Goal: Entertainment & Leisure: Consume media (video, audio)

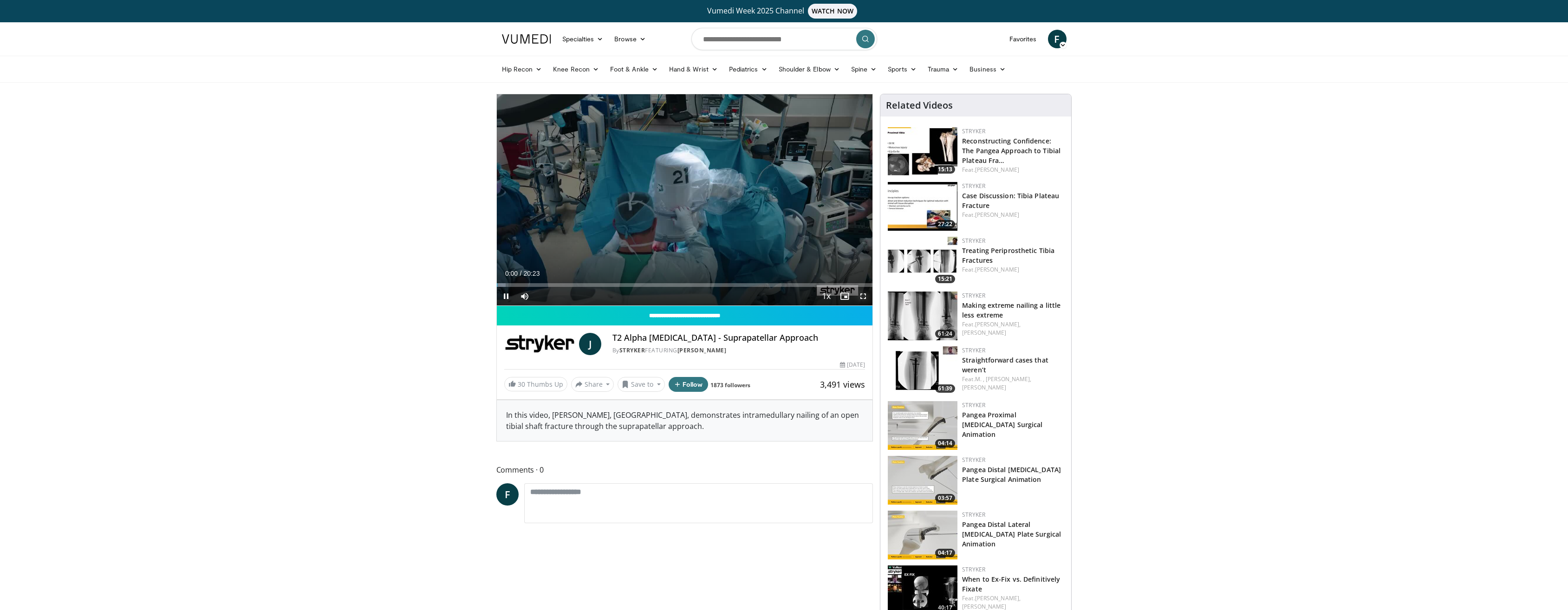
click at [864, 294] on span "Video Player" at bounding box center [862, 296] width 18 height 18
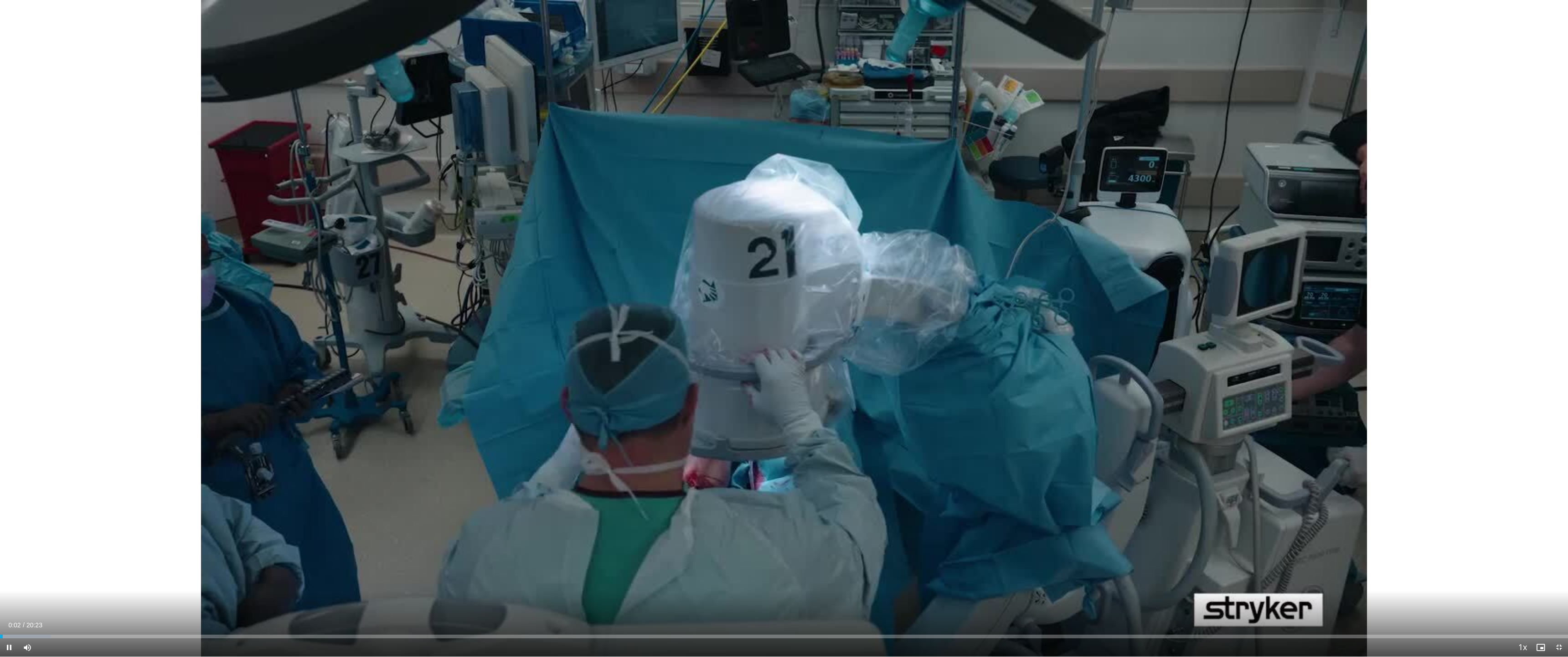
click at [1081, 599] on div "Current Time 0:02 / Duration 20:23 Pause Skip Backward Skip Forward Mute Loaded…" at bounding box center [784, 647] width 1568 height 18
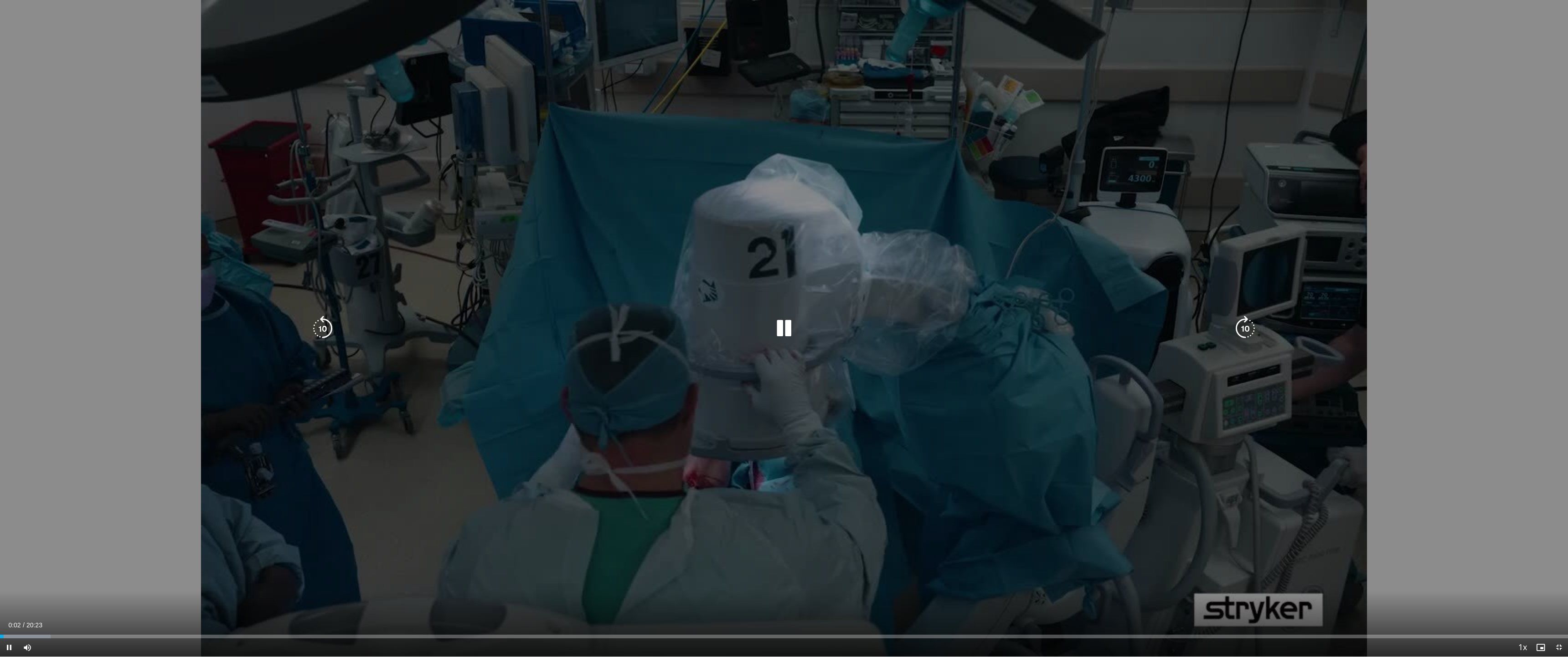
click at [1081, 599] on video-js "**********" at bounding box center [784, 328] width 1568 height 657
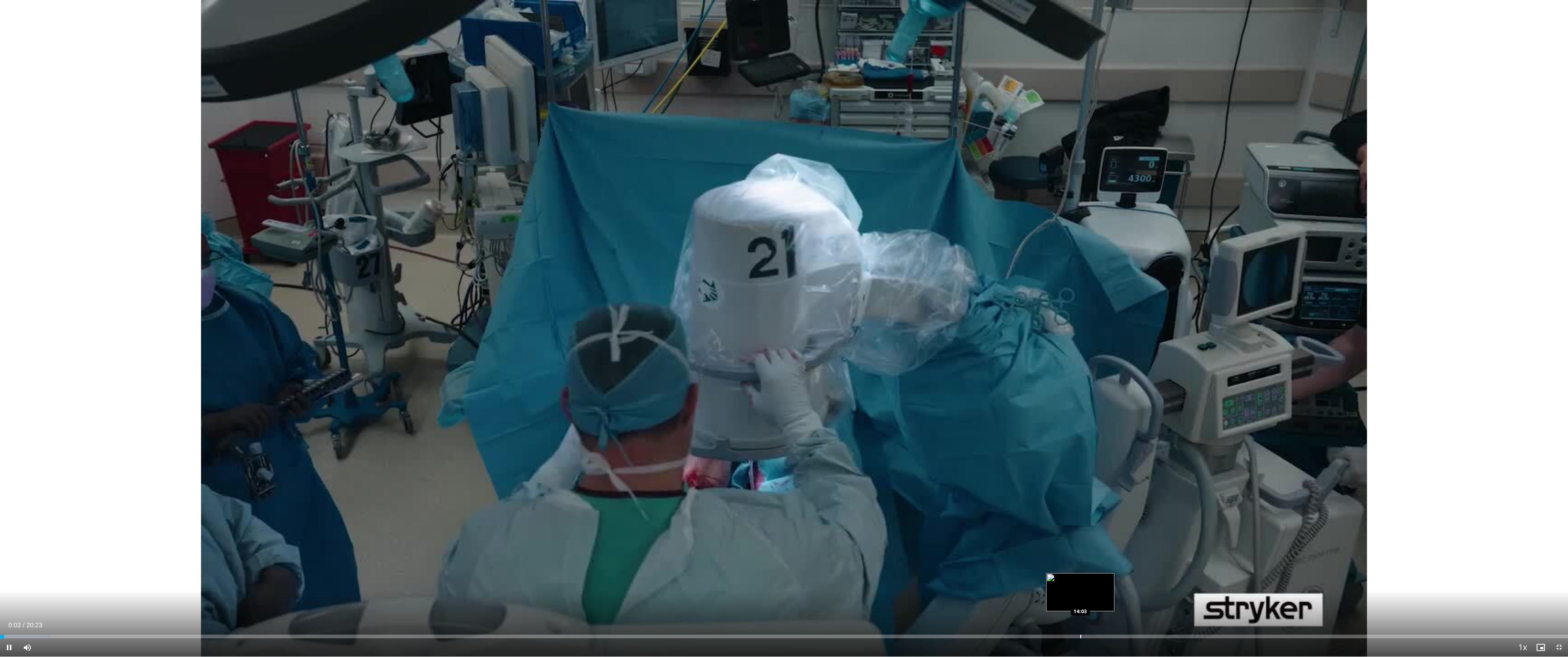
click at [1080, 599] on div "Loaded : 3.24% 00:03 14:03" at bounding box center [784, 634] width 1568 height 9
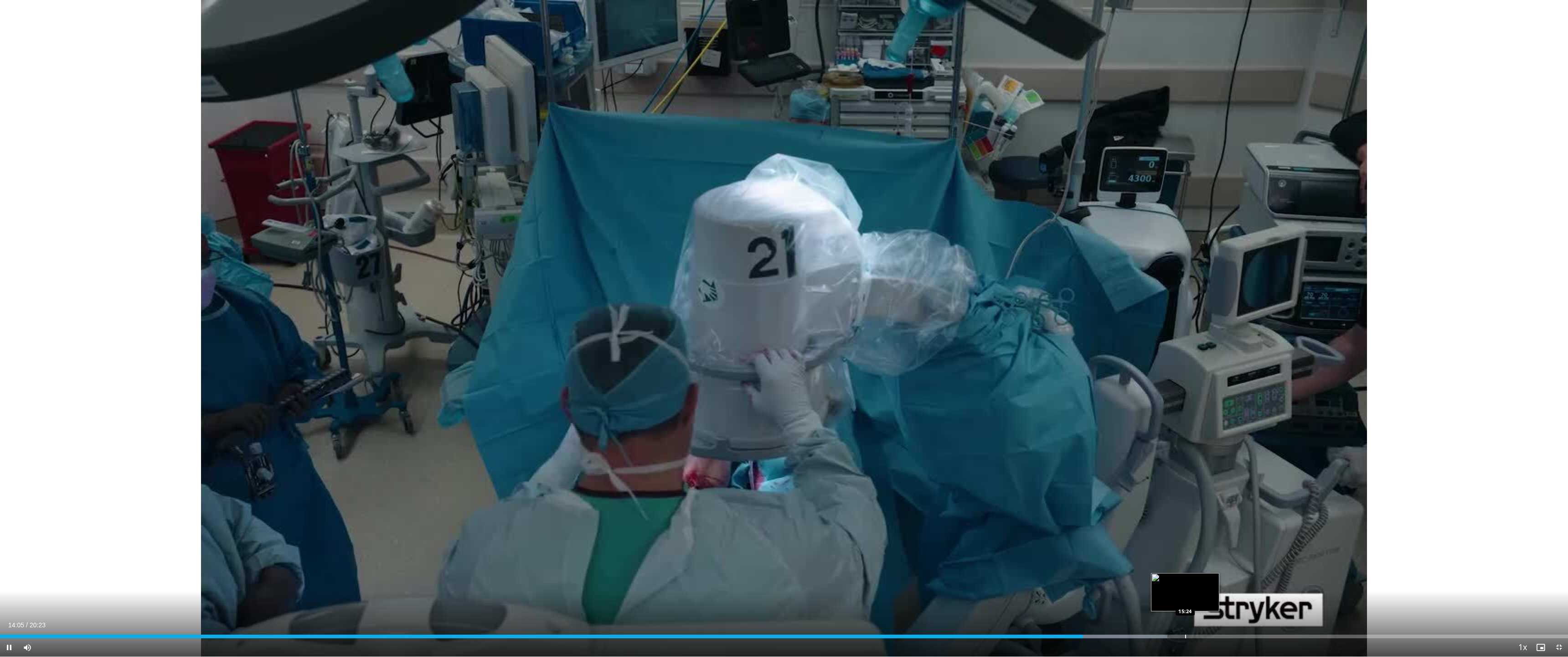
click at [1185, 599] on div "Loaded : 74.45% 14:05 15:24" at bounding box center [784, 634] width 1568 height 9
click at [950, 599] on div "Loaded : 80.99% 15:25 12:20" at bounding box center [784, 636] width 1568 height 4
click at [897, 599] on div "Loaded : 65.66% 12:21 11:40" at bounding box center [784, 634] width 1568 height 9
click at [851, 599] on div "Loaded : 62.42% 11:41 11:03" at bounding box center [784, 634] width 1568 height 9
click at [819, 599] on div "Progress Bar" at bounding box center [819, 636] width 1 height 4
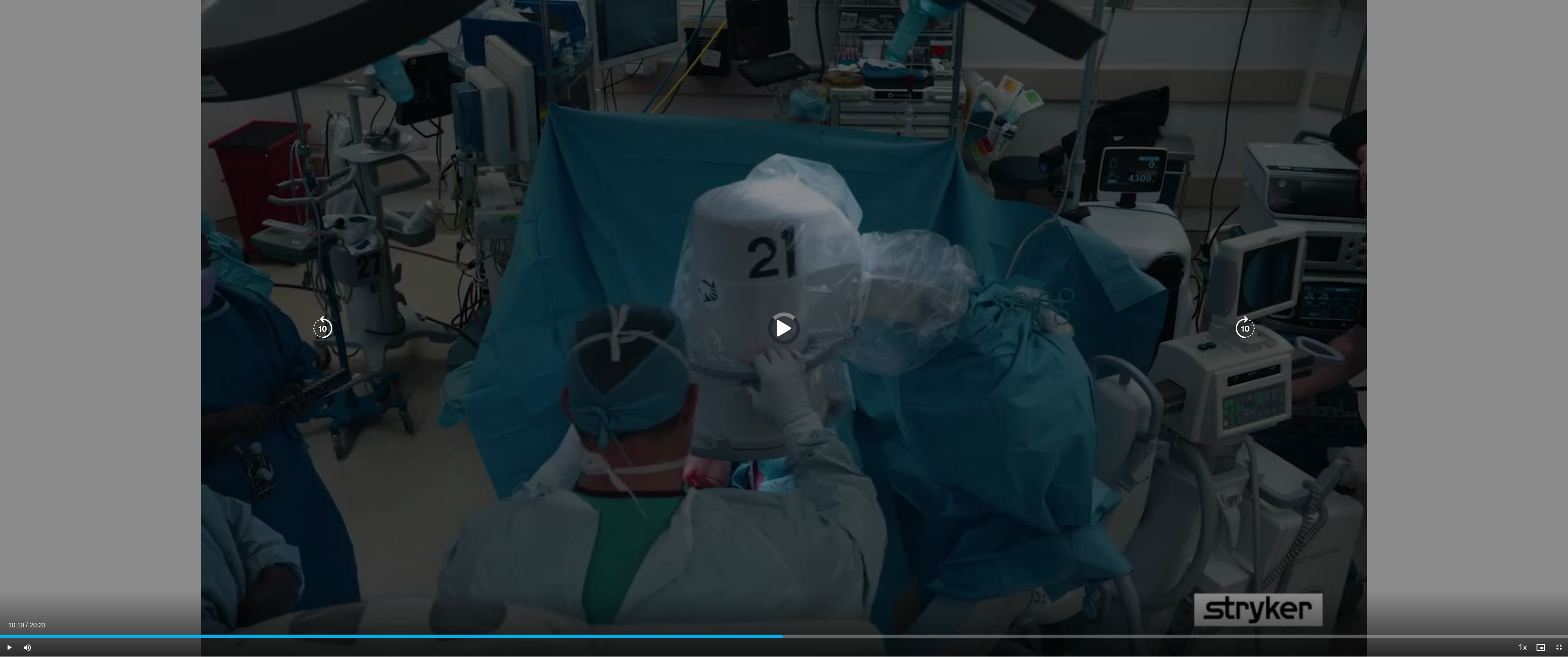
click at [783, 599] on div "Loaded : 0.00% 10:40 10:18" at bounding box center [784, 636] width 1568 height 4
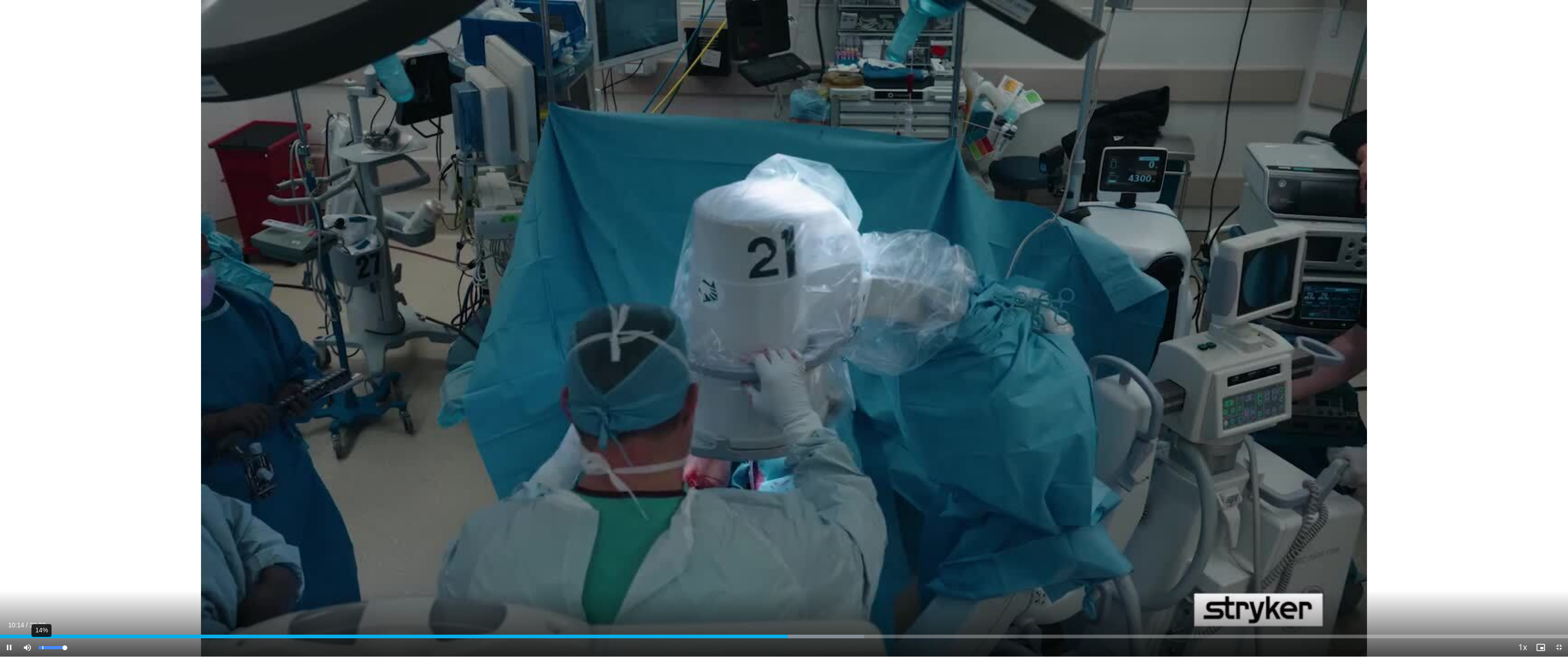
click at [48, 599] on div "14%" at bounding box center [52, 648] width 26 height 4
click at [1539, 599] on span "Video Player" at bounding box center [1559, 647] width 18 height 18
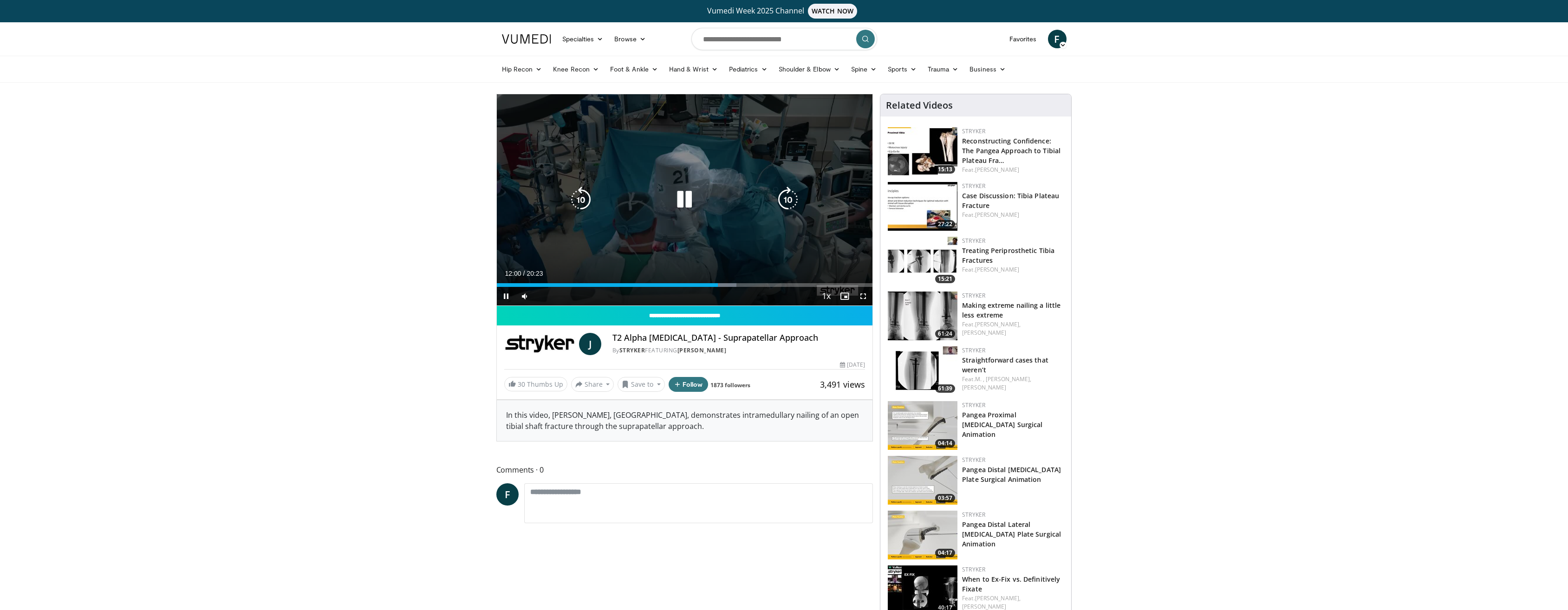
click at [679, 195] on icon "Video Player" at bounding box center [684, 199] width 26 height 26
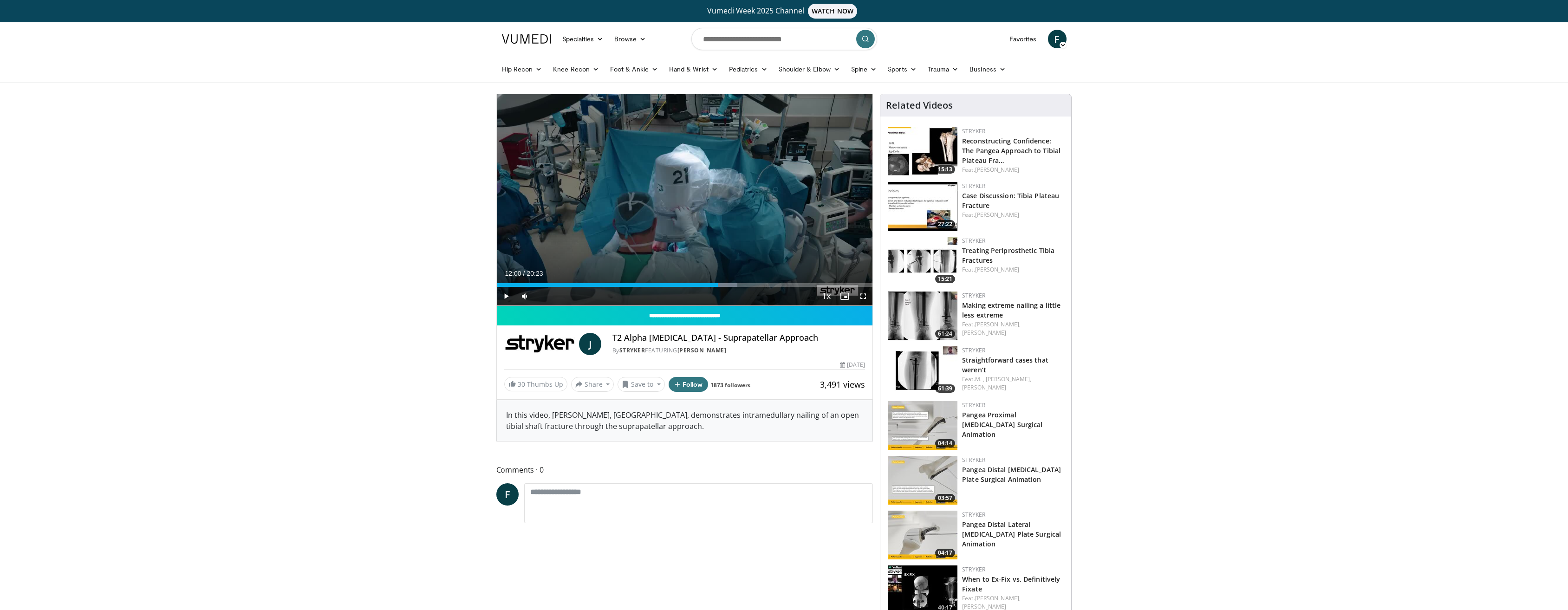
click at [499, 285] on div "Progress Bar" at bounding box center [499, 285] width 1 height 4
click at [506, 295] on span "Video Player" at bounding box center [506, 296] width 18 height 18
click at [865, 298] on span "Video Player" at bounding box center [862, 296] width 18 height 18
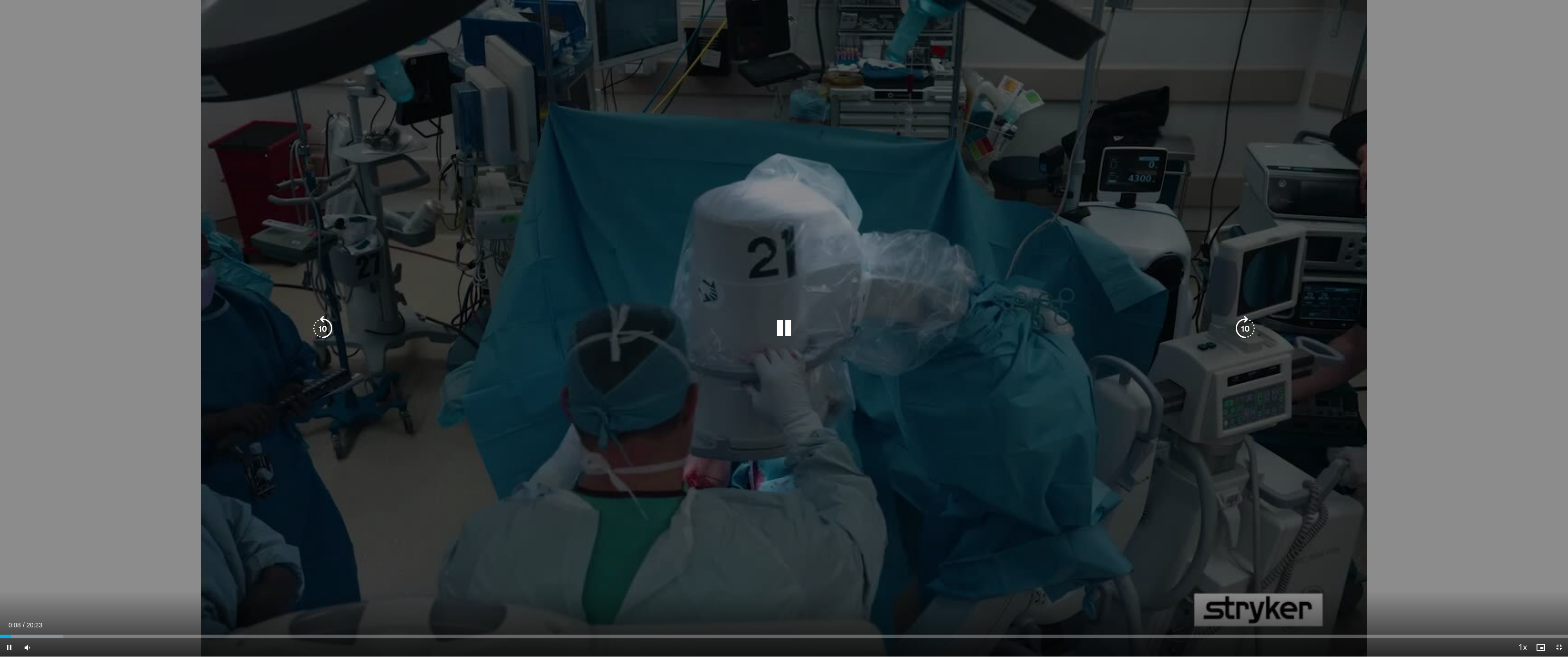
click at [1241, 329] on icon "Video Player" at bounding box center [1245, 328] width 25 height 25
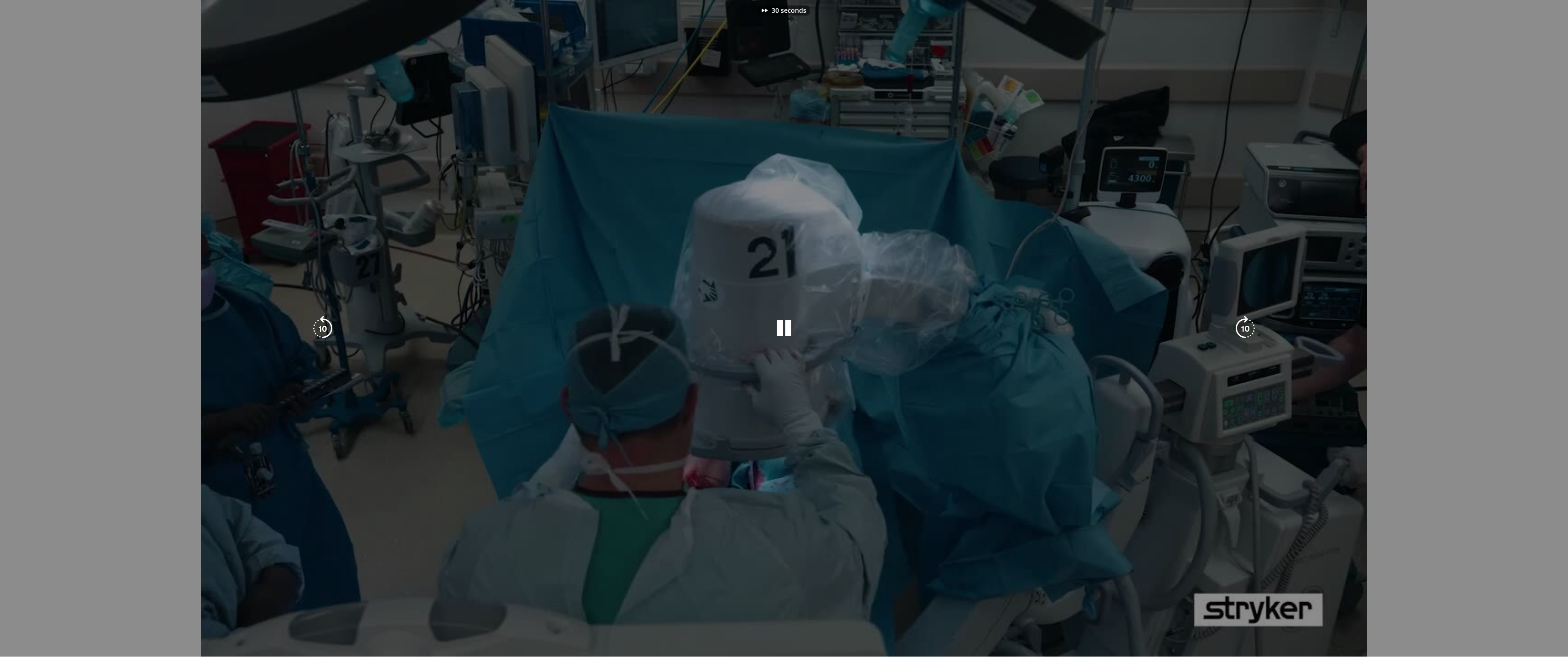
click at [1241, 329] on div "30 seconds Tap to unmute" at bounding box center [784, 328] width 1568 height 656
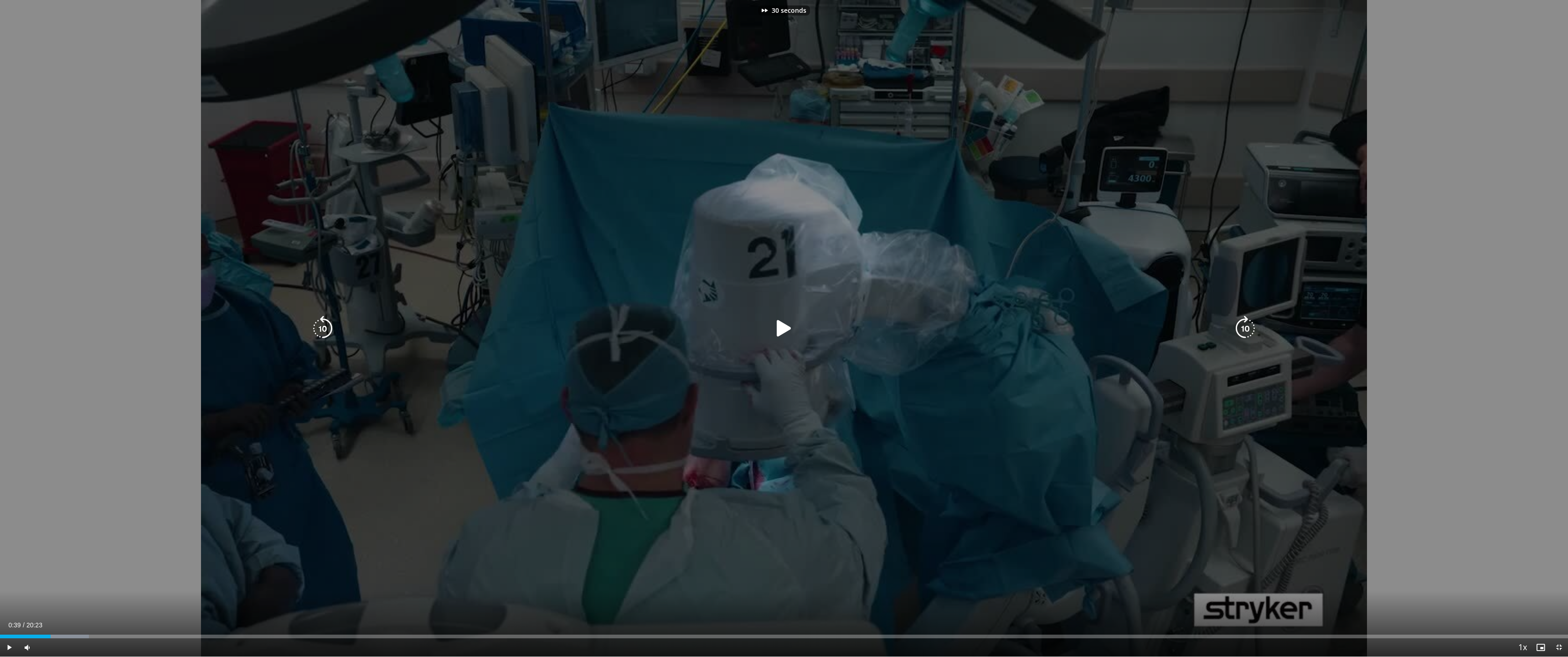
click at [1241, 329] on icon "Video Player" at bounding box center [1245, 328] width 25 height 25
click at [1241, 329] on div "50 seconds Tap to unmute" at bounding box center [784, 328] width 1568 height 656
click at [1241, 329] on icon "Video Player" at bounding box center [1245, 328] width 25 height 25
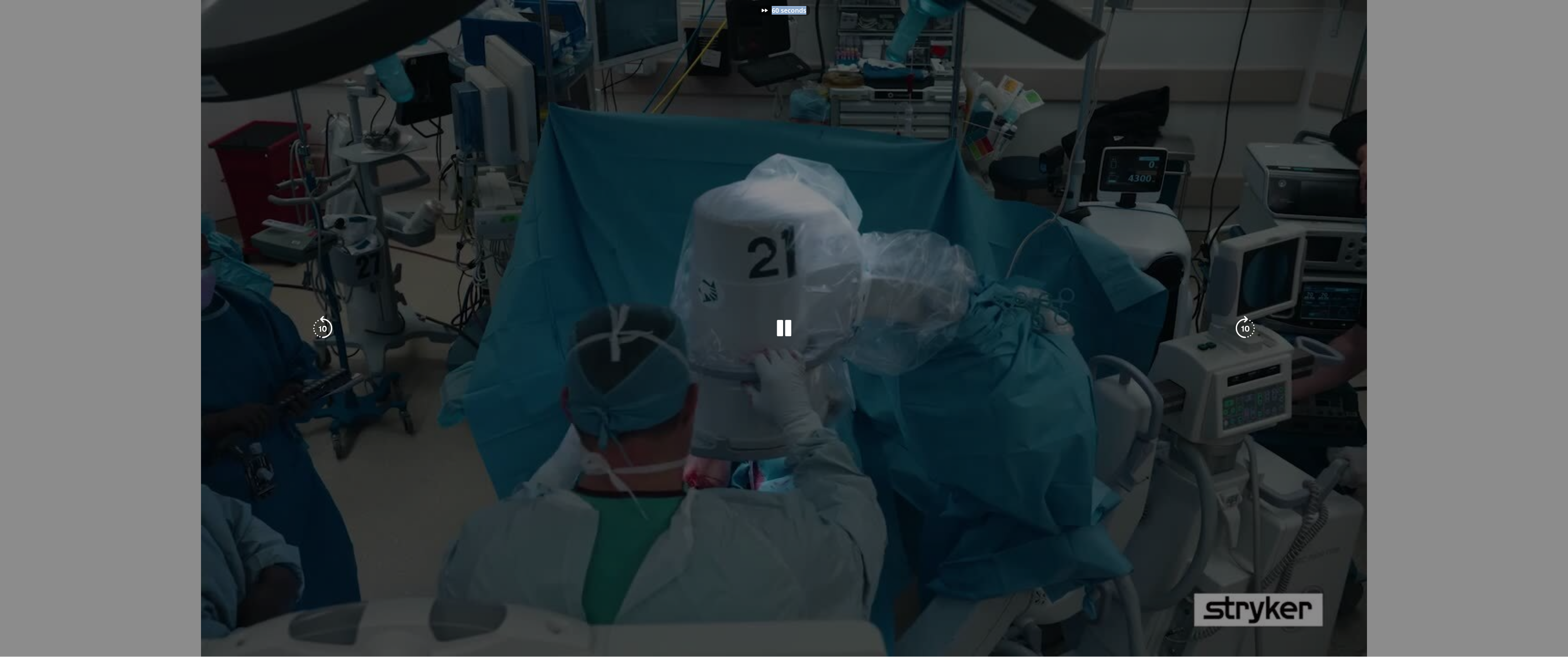
click at [1241, 329] on div "60 seconds Tap to unmute" at bounding box center [784, 328] width 1568 height 656
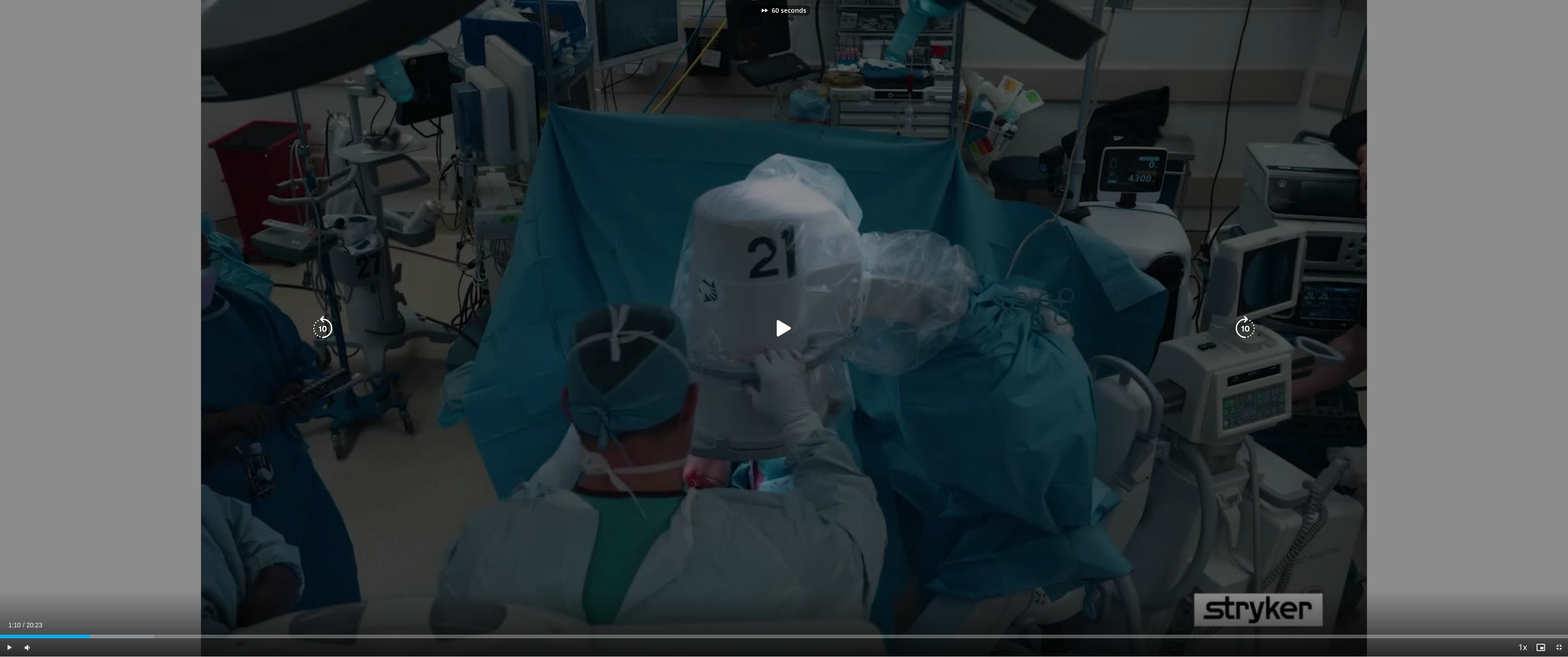
click at [1241, 329] on icon "Video Player" at bounding box center [1245, 328] width 25 height 25
click at [1241, 329] on div "70 seconds Tap to unmute" at bounding box center [784, 328] width 1568 height 656
click at [1241, 329] on icon "Video Player" at bounding box center [1245, 328] width 25 height 25
click at [775, 320] on icon "Video Player" at bounding box center [784, 328] width 25 height 25
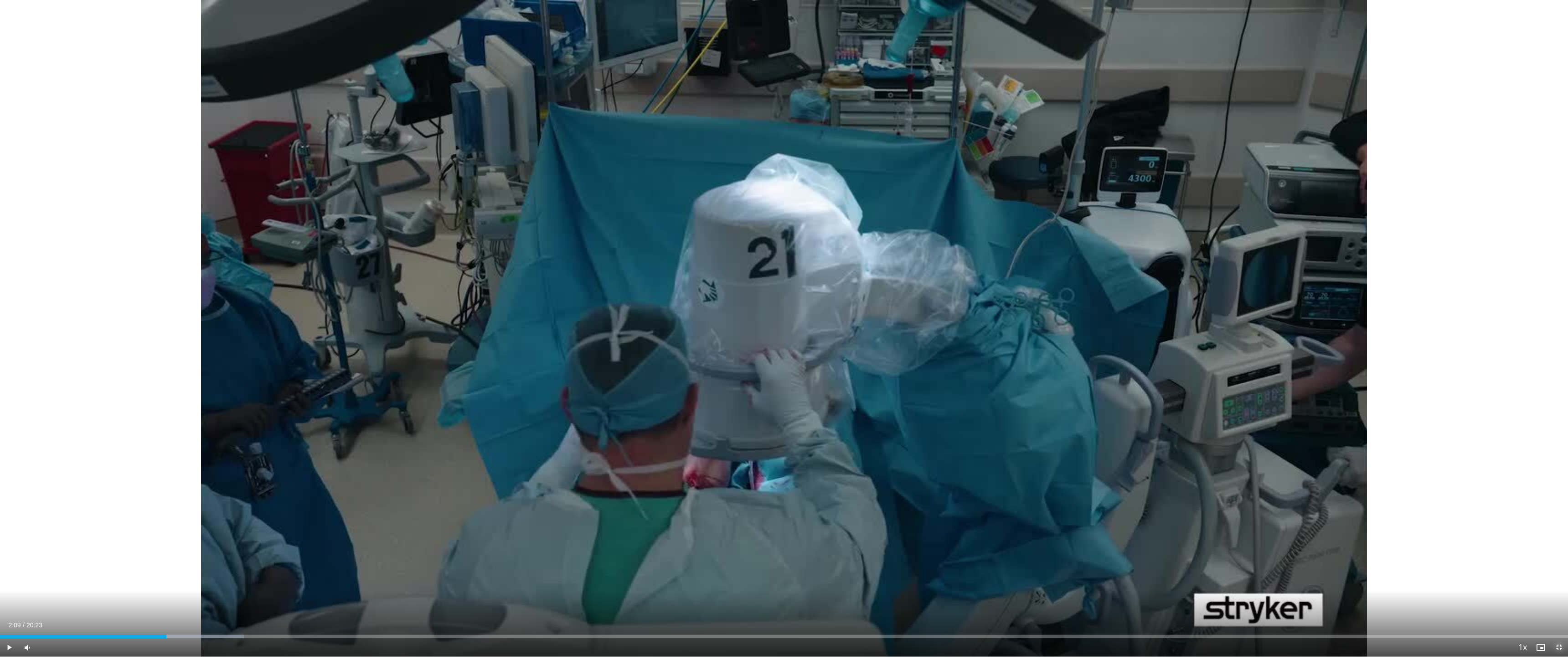
click at [1539, 599] on span "Video Player" at bounding box center [1559, 647] width 18 height 18
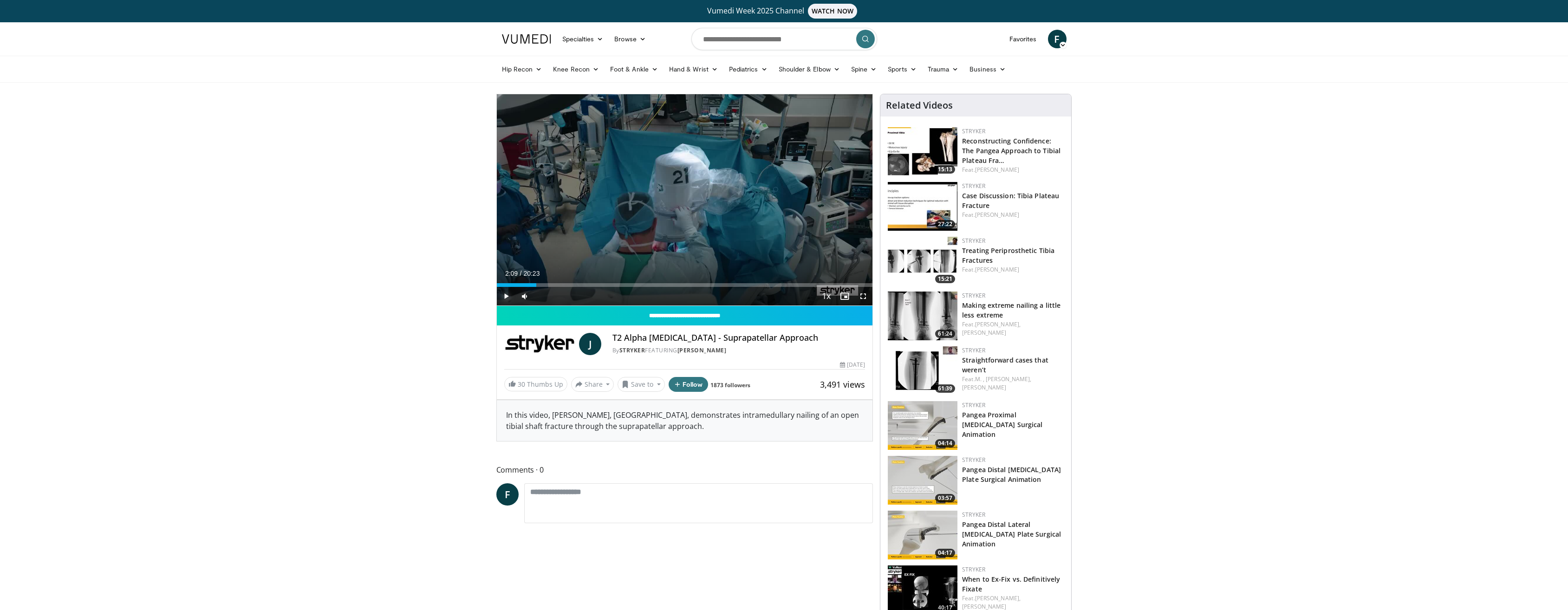
click at [505, 301] on span "Video Player" at bounding box center [506, 296] width 18 height 18
click at [865, 293] on span "Video Player" at bounding box center [862, 296] width 18 height 18
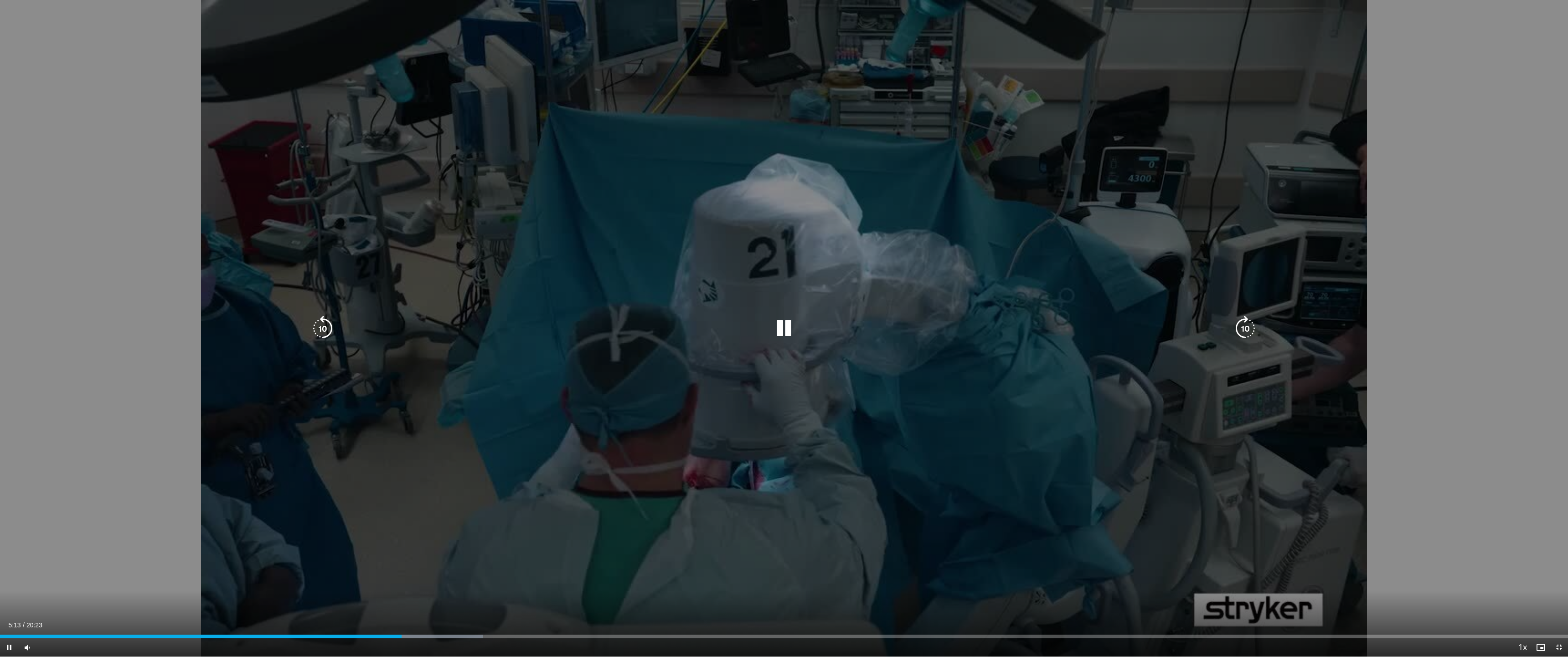
click at [1241, 328] on icon "Video Player" at bounding box center [1245, 328] width 25 height 25
click at [1241, 328] on div "30 seconds Tap to unmute" at bounding box center [784, 328] width 1568 height 656
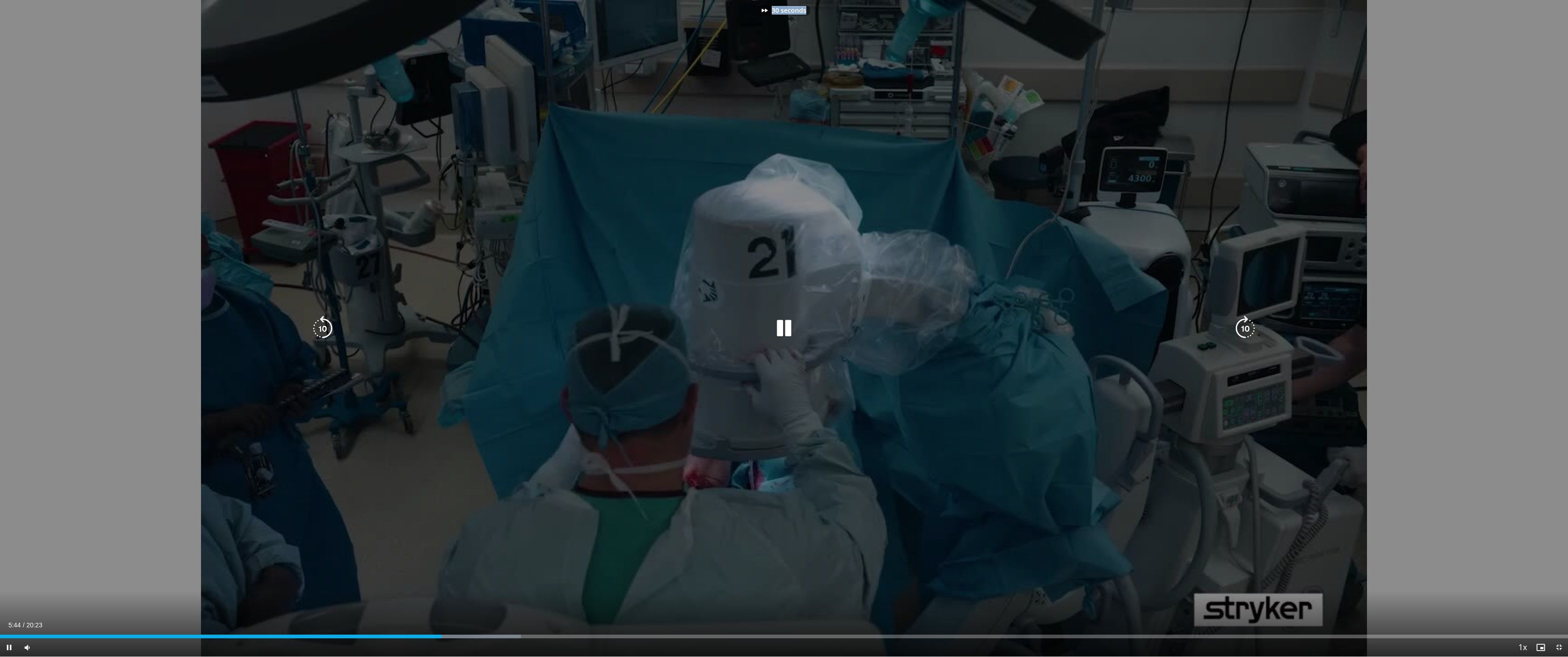
click at [1241, 328] on icon "Video Player" at bounding box center [1245, 328] width 25 height 25
click at [1241, 330] on icon "Video Player" at bounding box center [1245, 328] width 25 height 25
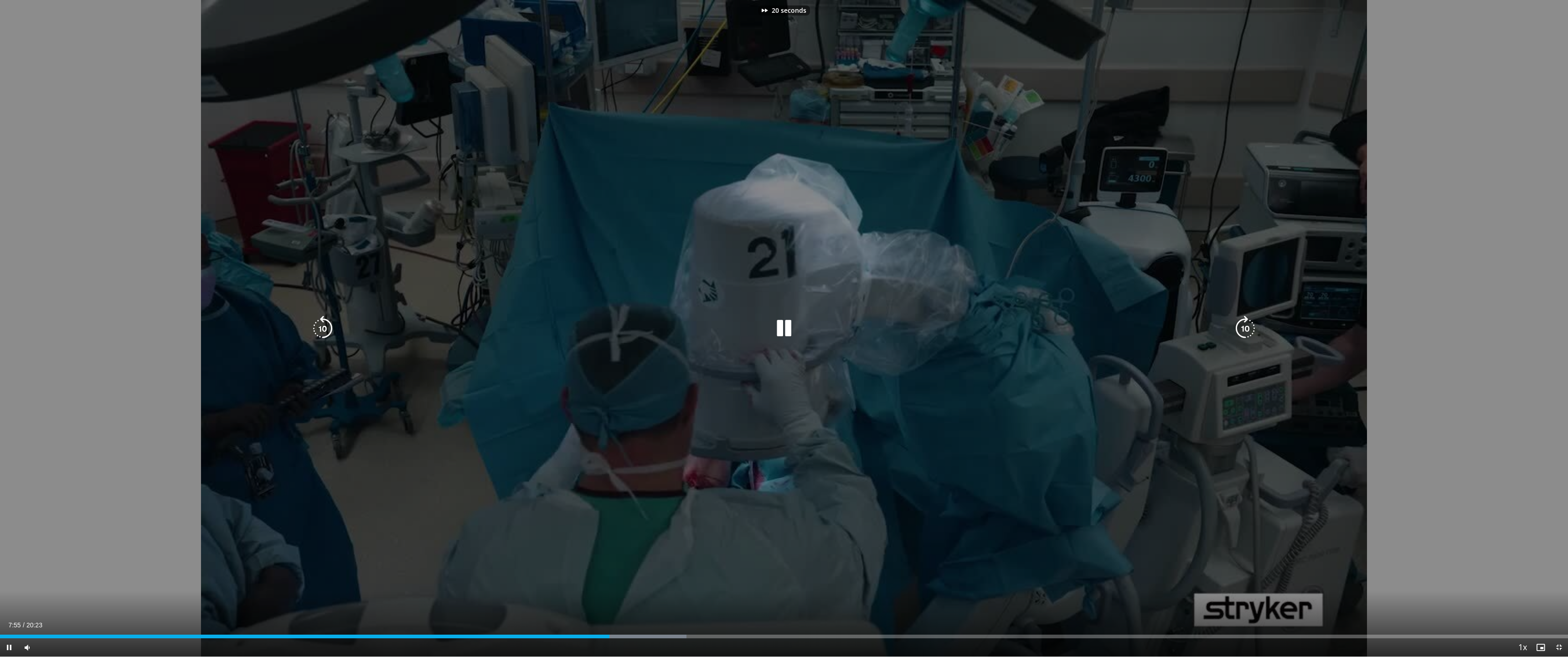
click at [1241, 330] on icon "Video Player" at bounding box center [1245, 328] width 25 height 25
click at [325, 328] on icon "Video Player" at bounding box center [323, 328] width 25 height 25
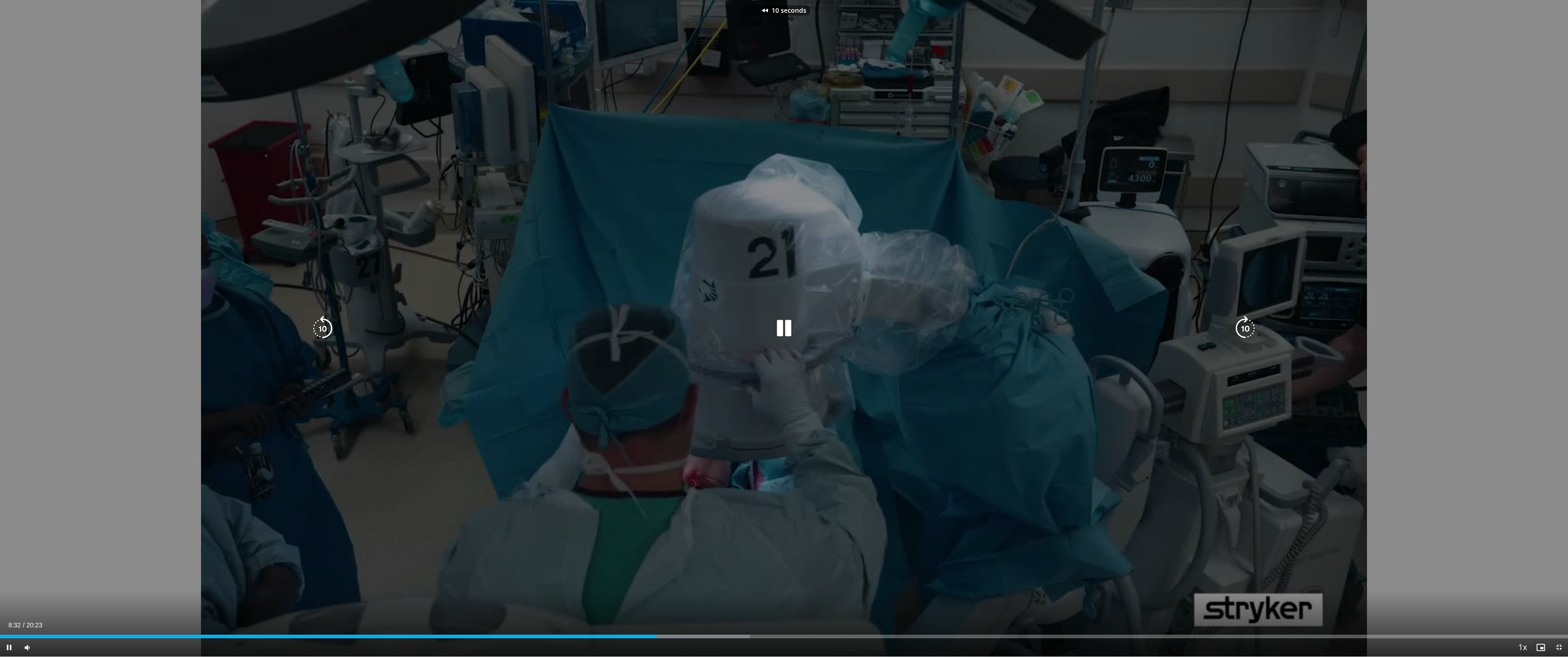
click at [325, 328] on icon "Video Player" at bounding box center [323, 328] width 25 height 25
click at [1246, 320] on icon "Video Player" at bounding box center [1245, 328] width 25 height 25
click at [1242, 323] on icon "Video Player" at bounding box center [1245, 328] width 25 height 25
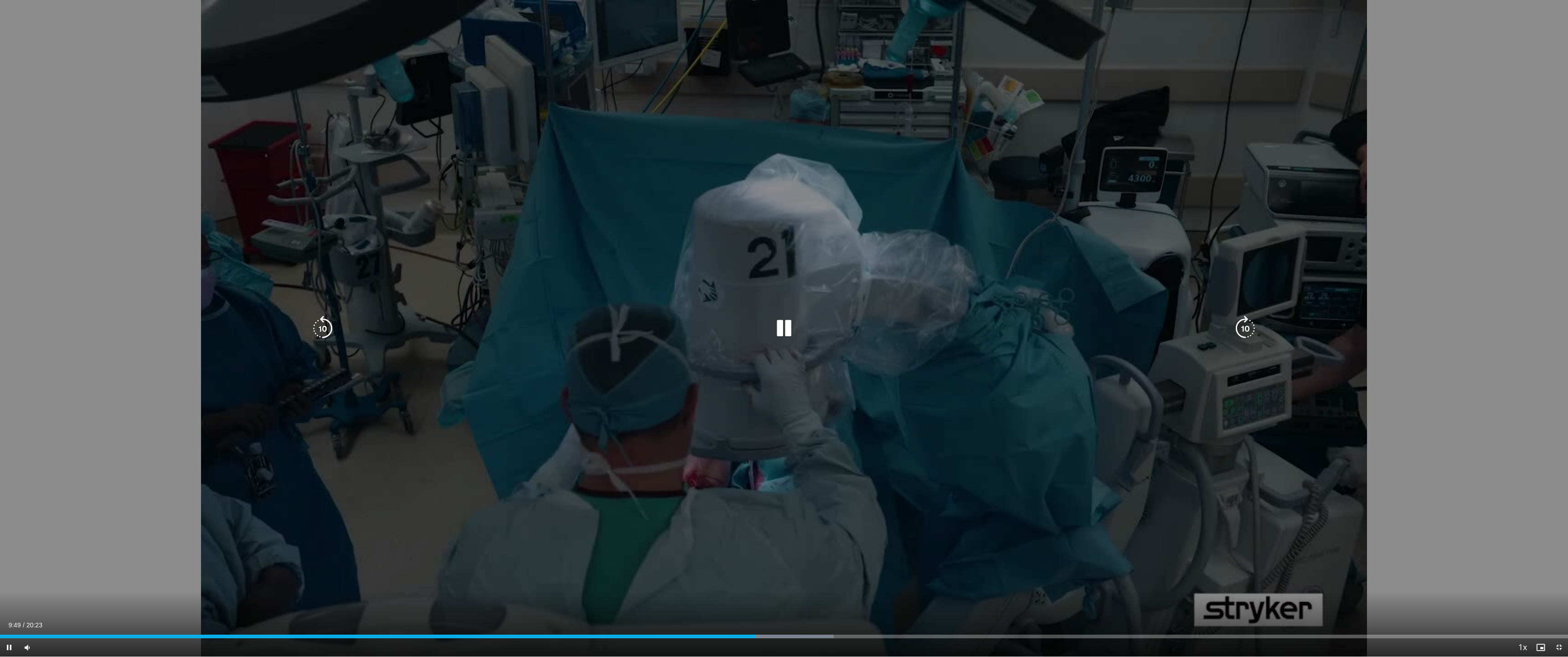
click at [1238, 328] on icon "Video Player" at bounding box center [1245, 328] width 25 height 25
click at [1242, 328] on icon "Video Player" at bounding box center [1245, 328] width 25 height 25
click at [1241, 327] on icon "Video Player" at bounding box center [1245, 328] width 25 height 25
click at [782, 326] on icon "Video Player" at bounding box center [784, 328] width 25 height 25
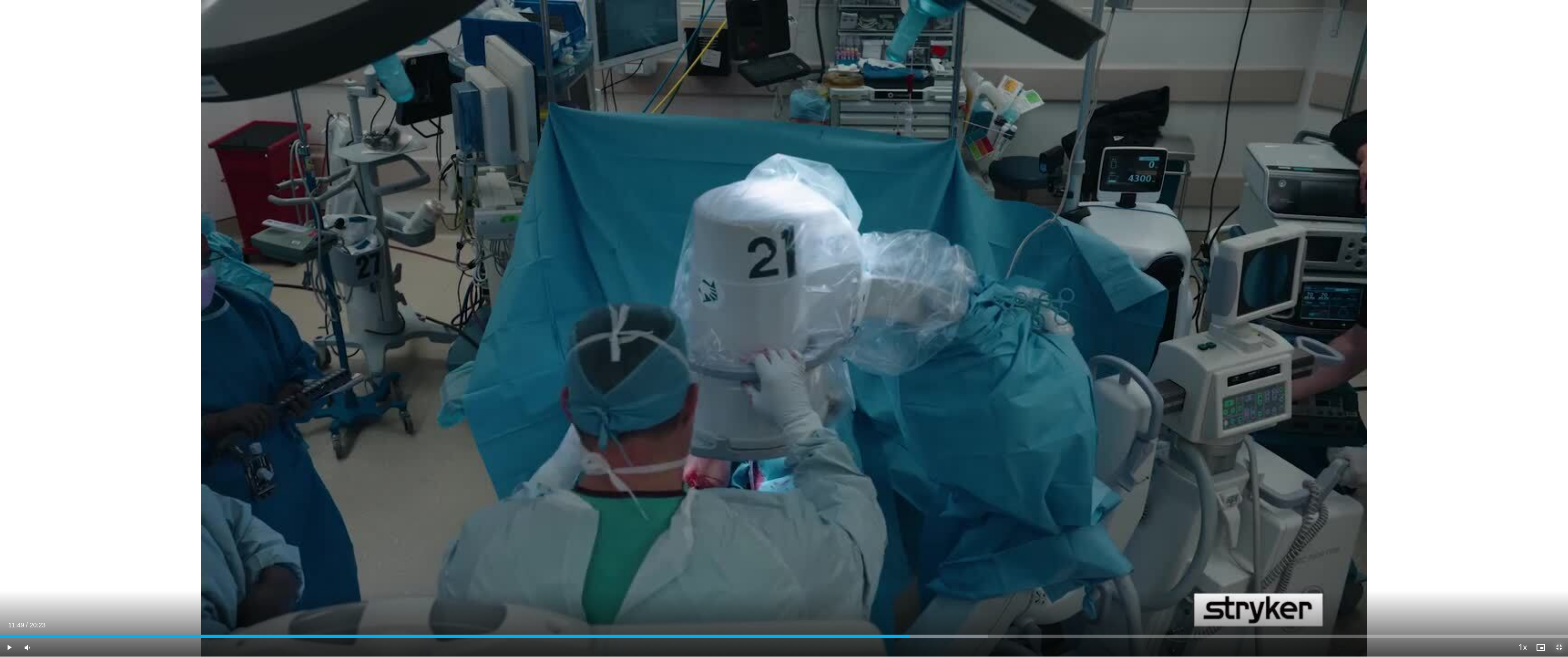
click at [1539, 599] on span "Video Player" at bounding box center [1559, 647] width 18 height 18
